Goal: Obtain resource: Obtain resource

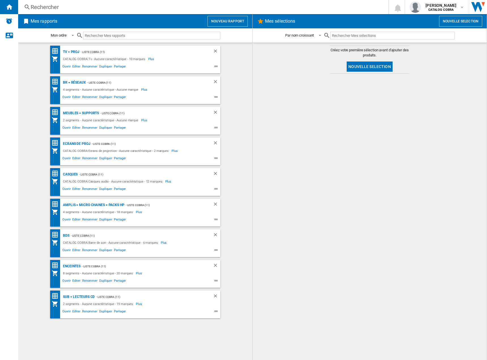
click at [53, 1] on div "Rechercher Rechercher 0 [PERSON_NAME] CATALOG COBRA CATALOG COBRA Mes paramètre…" at bounding box center [252, 7] width 469 height 14
click at [55, 6] on div "Rechercher" at bounding box center [202, 7] width 343 height 8
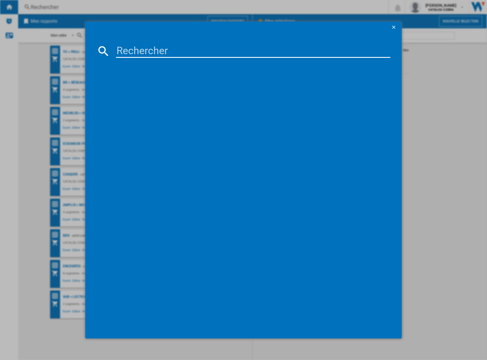
click at [125, 52] on input at bounding box center [253, 51] width 275 height 14
paste input "X4800H"
type input "X4800H"
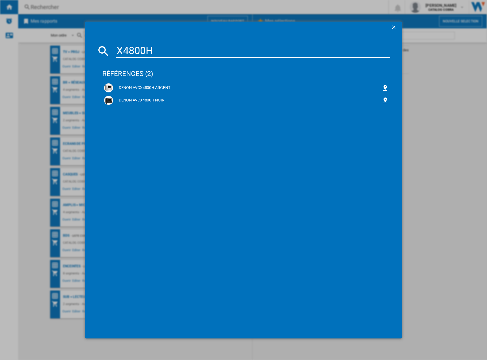
click at [148, 98] on div "DENON AVCX4800H NOIR" at bounding box center [247, 101] width 269 height 6
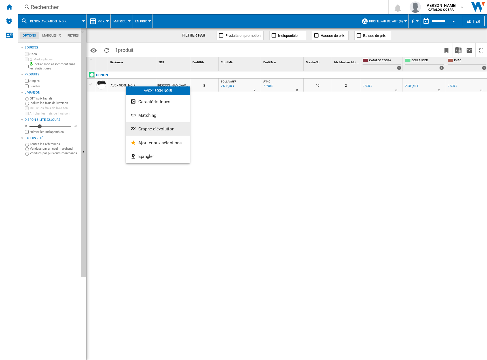
click at [147, 131] on span "Graphe d'évolution" at bounding box center [156, 128] width 36 height 5
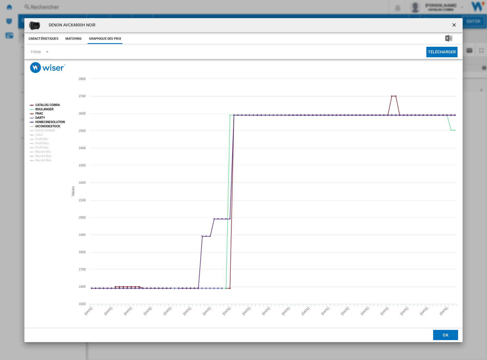
click at [48, 127] on tspan "IACONODESTOCK" at bounding box center [47, 126] width 25 height 3
click at [48, 131] on tspan "EASYLOUNGE" at bounding box center [45, 130] width 20 height 3
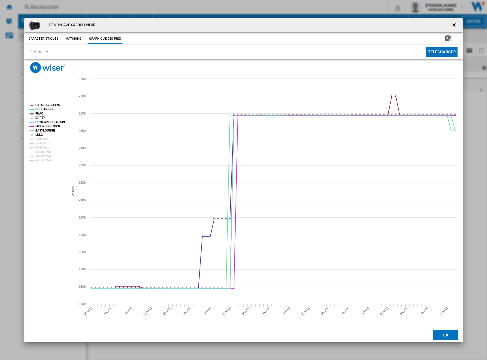
click at [40, 134] on tspan "LDLC" at bounding box center [38, 134] width 7 height 3
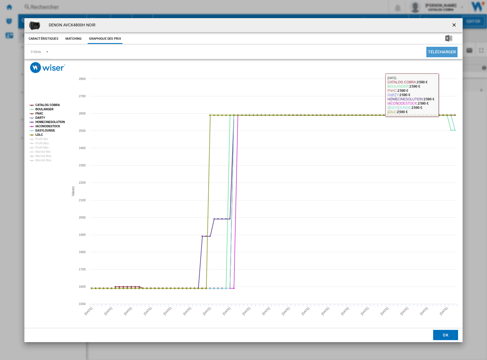
click at [444, 51] on button "Télécharger" at bounding box center [441, 52] width 31 height 10
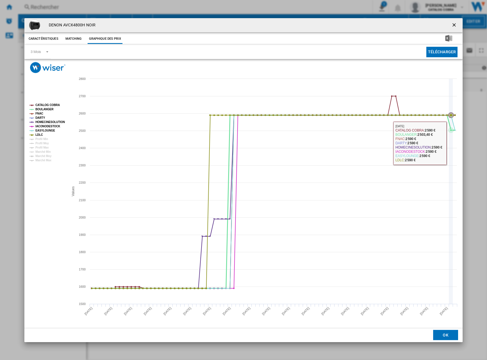
click at [451, 131] on icon "Product popup" at bounding box center [451, 130] width 3 height 3
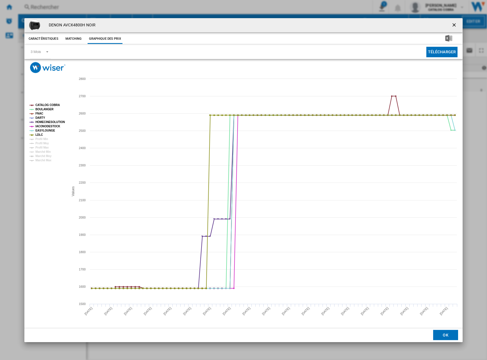
click at [451, 54] on button "Télécharger" at bounding box center [441, 52] width 31 height 10
drag, startPoint x: 453, startPoint y: 24, endPoint x: 446, endPoint y: 15, distance: 10.7
click at [453, 24] on ng-md-icon "getI18NText('BUTTONS.CLOSE_DIALOG')" at bounding box center [454, 25] width 7 height 7
